Goal: Information Seeking & Learning: Learn about a topic

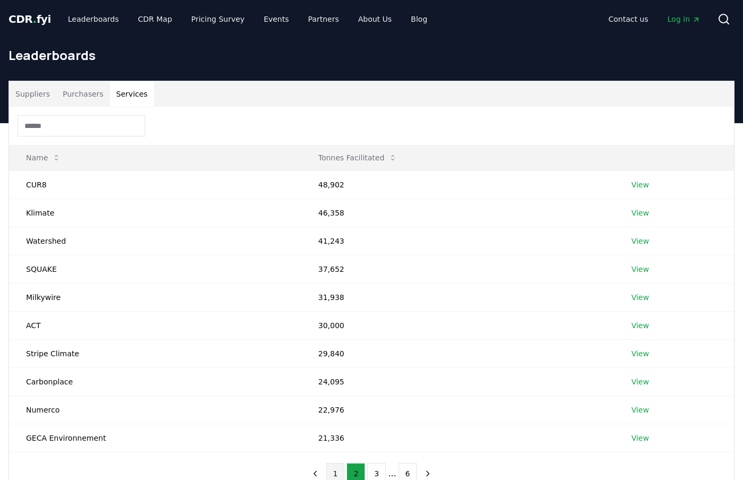
click at [339, 472] on button "1" at bounding box center [335, 473] width 19 height 21
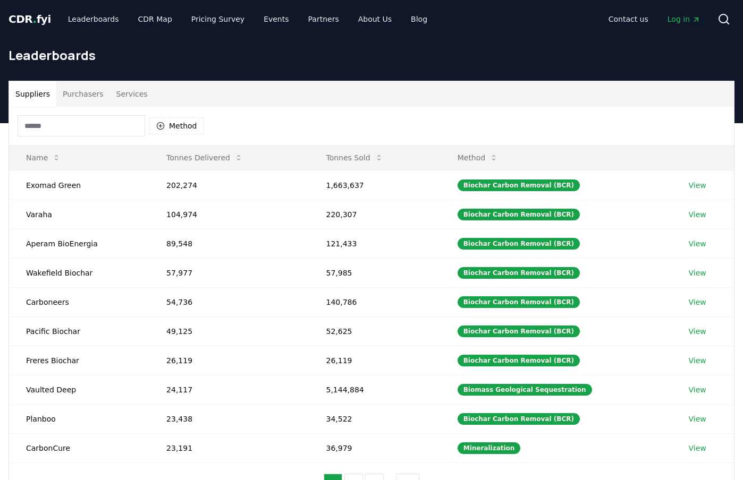
click at [35, 98] on button "Suppliers" at bounding box center [32, 94] width 47 height 26
click at [29, 20] on span "CDR . fyi" at bounding box center [30, 19] width 43 height 13
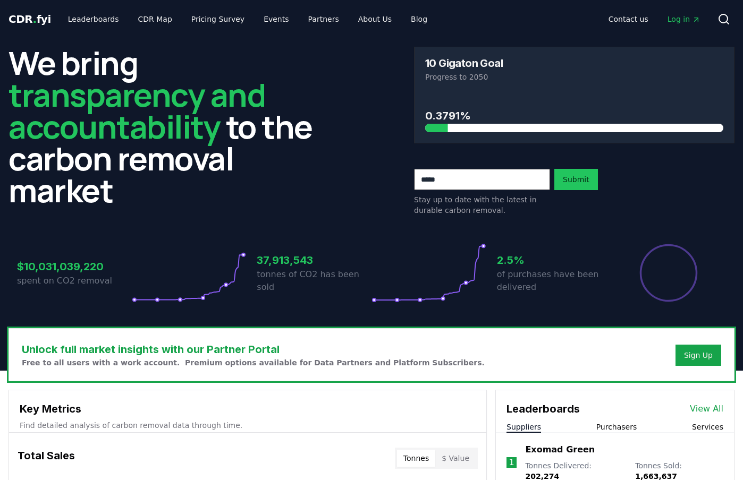
scroll to position [175, 0]
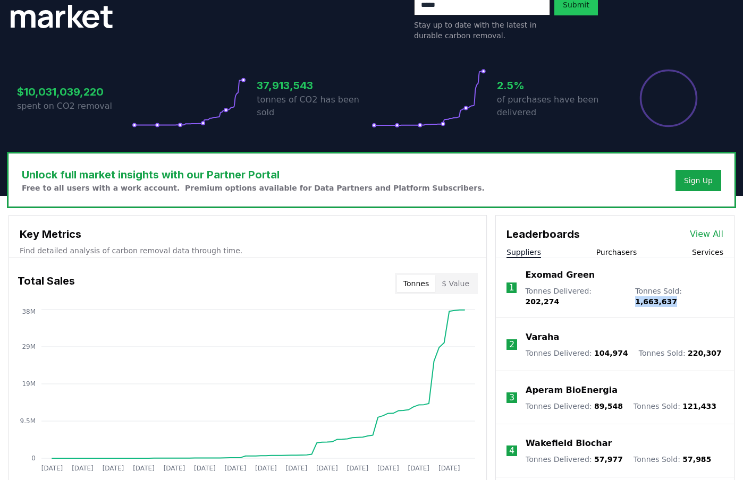
drag, startPoint x: 676, startPoint y: 291, endPoint x: 713, endPoint y: 291, distance: 37.2
click at [713, 291] on li "1 Exomad Green Tonnes Delivered : 202,274 Tonnes Sold : 1,663,637" at bounding box center [615, 288] width 238 height 60
click at [595, 304] on li "1 Exomad Green Tonnes Delivered : 202,274 Tonnes Sold : 1,663,637" at bounding box center [615, 288] width 238 height 60
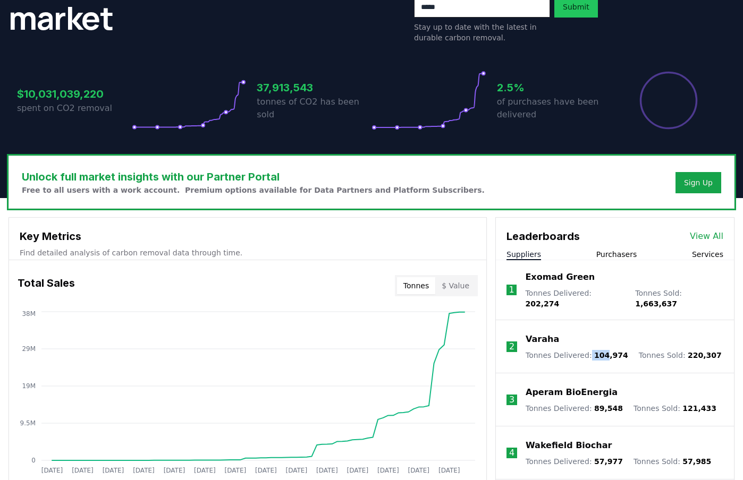
drag, startPoint x: 586, startPoint y: 350, endPoint x: 603, endPoint y: 344, distance: 17.8
click at [603, 350] on p "Tonnes Delivered : 104,974" at bounding box center [577, 355] width 103 height 11
click at [609, 354] on li "2 Varaha Tonnes Delivered : 104,974 Tonnes Sold : 220,307" at bounding box center [615, 346] width 238 height 53
drag, startPoint x: 590, startPoint y: 349, endPoint x: 611, endPoint y: 347, distance: 20.3
click at [611, 351] on span "104,974" at bounding box center [611, 355] width 34 height 9
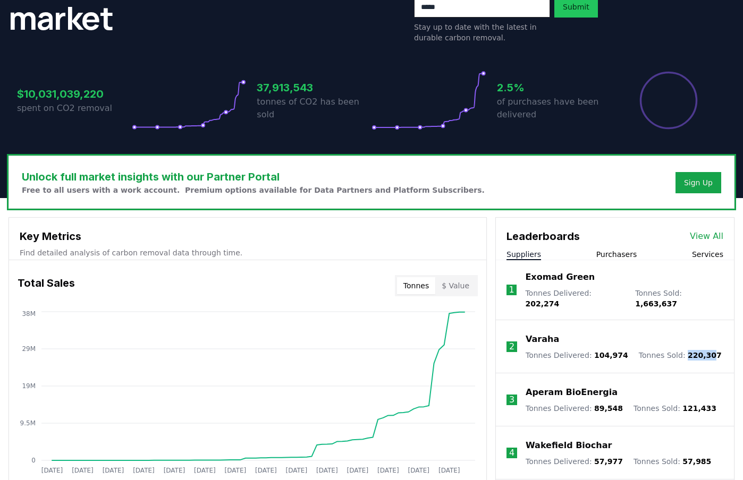
drag, startPoint x: 678, startPoint y: 350, endPoint x: 704, endPoint y: 345, distance: 26.5
click at [704, 351] on span "220,307" at bounding box center [705, 355] width 34 height 9
click at [691, 351] on span "220,307" at bounding box center [705, 355] width 34 height 9
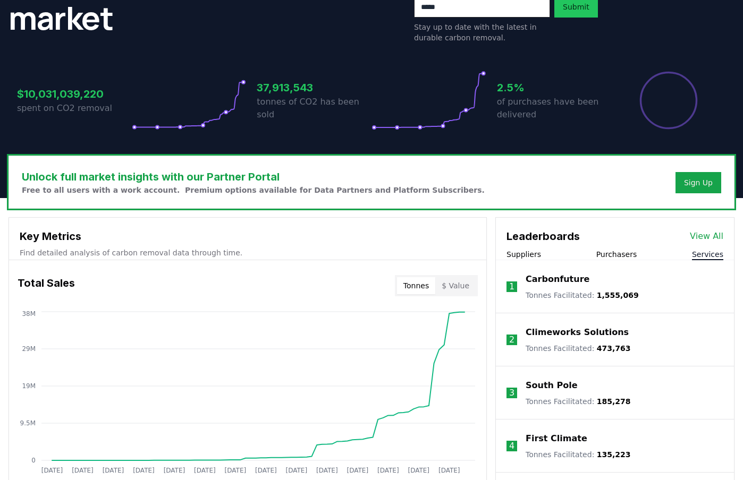
click at [713, 256] on button "Services" at bounding box center [707, 254] width 31 height 11
click at [533, 260] on div "Suppliers Purchasers Services" at bounding box center [615, 254] width 238 height 11
click at [532, 256] on button "Suppliers" at bounding box center [523, 254] width 35 height 11
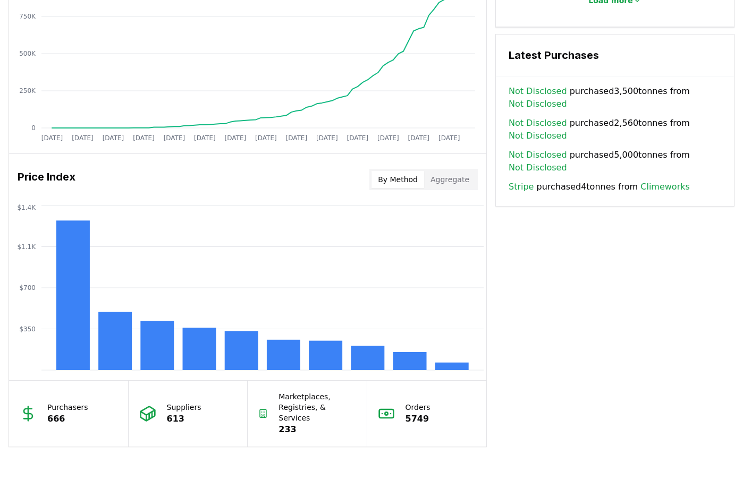
scroll to position [901, 0]
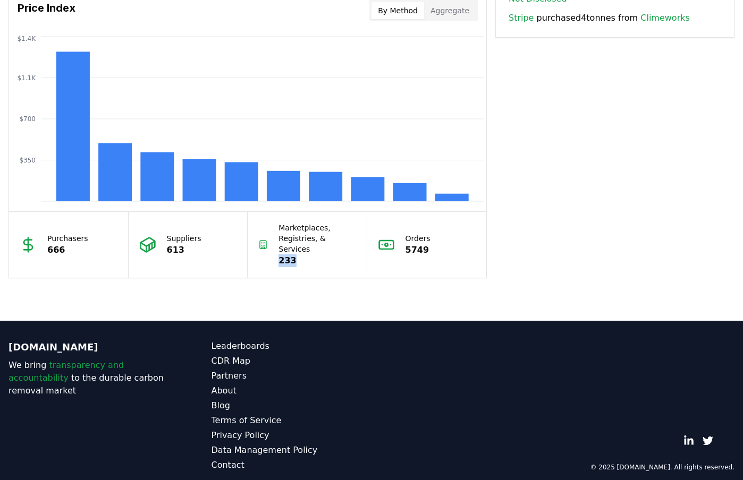
drag, startPoint x: 280, startPoint y: 252, endPoint x: 295, endPoint y: 251, distance: 15.4
click at [295, 255] on p "233" at bounding box center [316, 261] width 77 height 13
drag, startPoint x: 169, startPoint y: 247, endPoint x: 180, endPoint y: 245, distance: 11.3
click at [180, 245] on p "613" at bounding box center [184, 250] width 35 height 13
drag, startPoint x: 47, startPoint y: 246, endPoint x: 63, endPoint y: 243, distance: 16.3
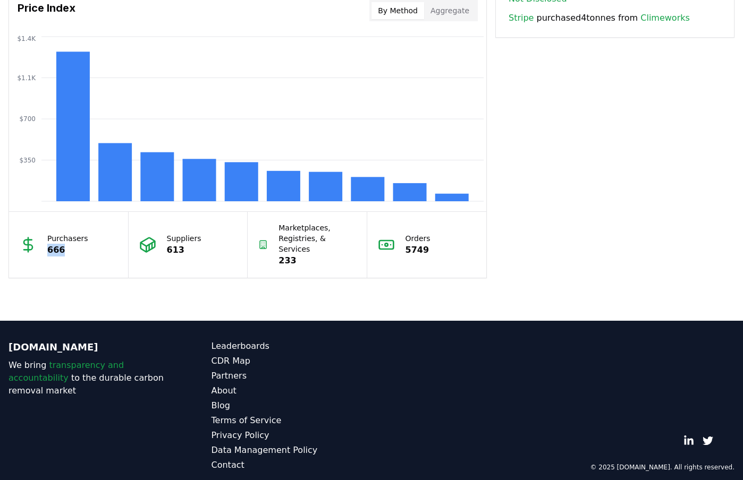
click at [63, 244] on p "666" at bounding box center [67, 250] width 41 height 13
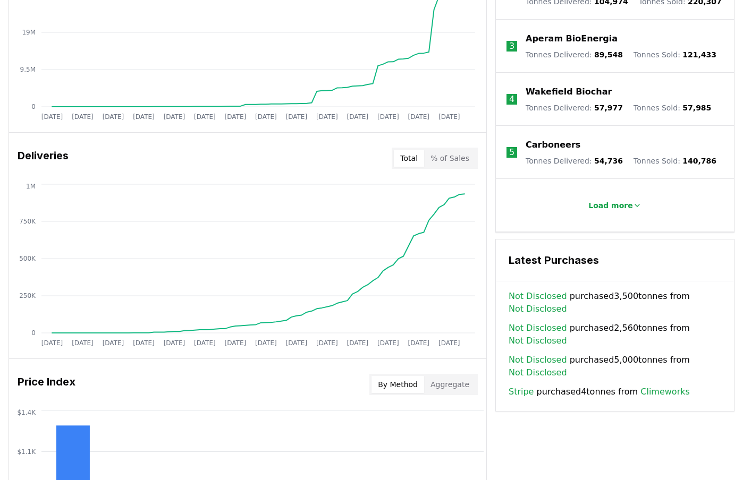
scroll to position [320, 0]
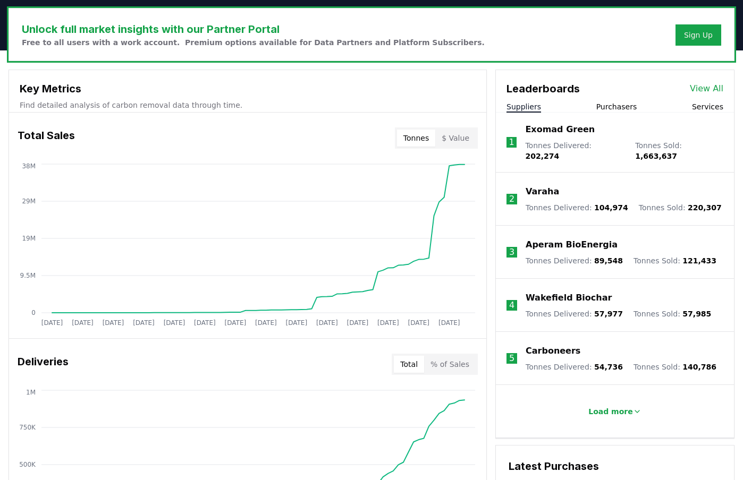
click at [459, 140] on button "$ Value" at bounding box center [455, 138] width 40 height 17
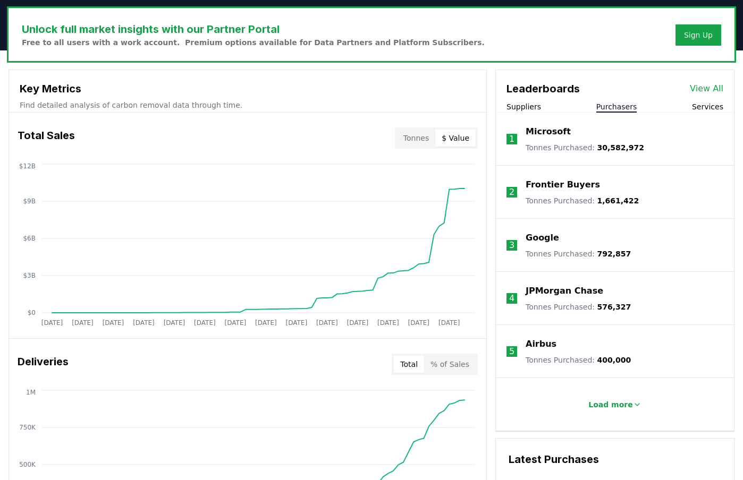
click at [614, 107] on button "Purchasers" at bounding box center [616, 107] width 41 height 11
click at [519, 100] on div "Leaderboards View All Suppliers Purchasers Services" at bounding box center [615, 91] width 238 height 43
click at [525, 105] on button "Suppliers" at bounding box center [523, 107] width 35 height 11
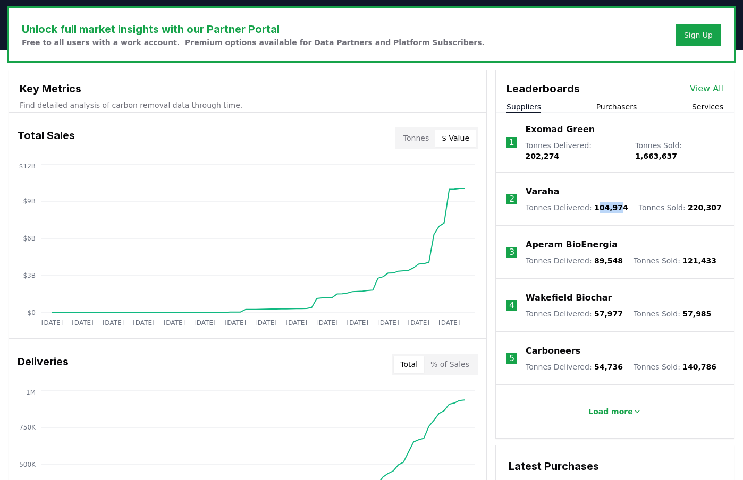
drag, startPoint x: 592, startPoint y: 202, endPoint x: 613, endPoint y: 198, distance: 21.6
click at [613, 204] on span "104,974" at bounding box center [611, 208] width 34 height 9
click at [514, 200] on li "2 Varaha Tonnes Delivered : 104,974 Tonnes Sold : 220,307" at bounding box center [615, 199] width 238 height 53
click at [622, 409] on p "Load more" at bounding box center [610, 412] width 45 height 11
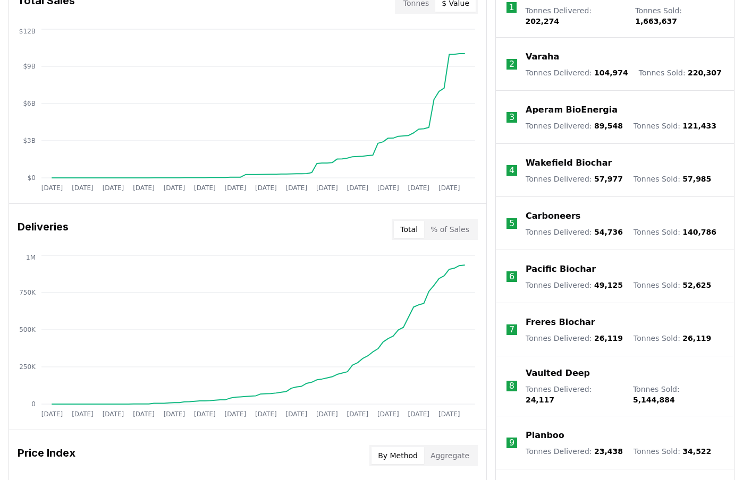
scroll to position [401, 0]
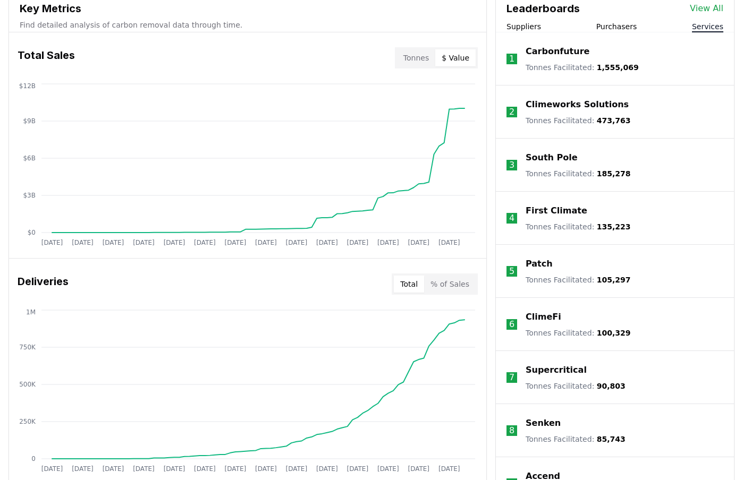
click at [711, 28] on button "Services" at bounding box center [707, 26] width 31 height 11
click at [555, 371] on p "Supercritical" at bounding box center [556, 370] width 61 height 13
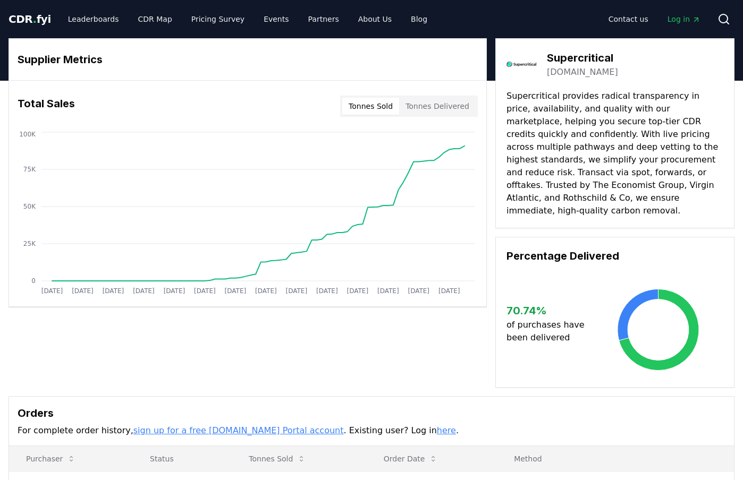
click at [593, 74] on link "[DOMAIN_NAME]" at bounding box center [582, 72] width 71 height 13
